Goal: Task Accomplishment & Management: Use online tool/utility

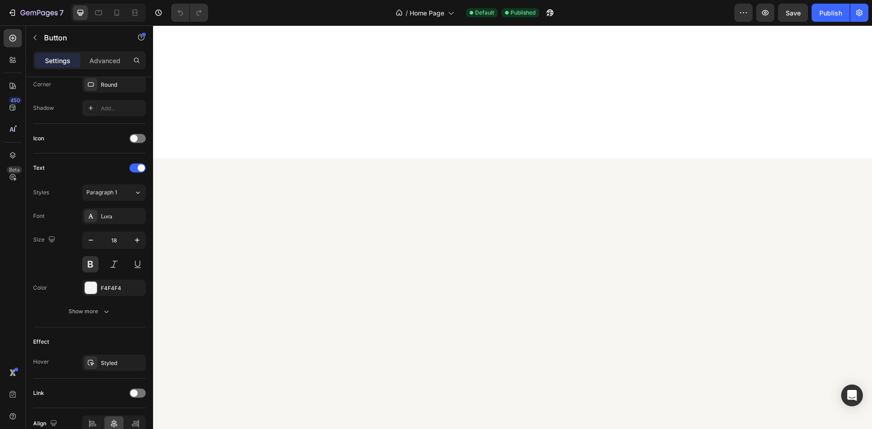
scroll to position [1635, 0]
